Goal: Check status: Check status

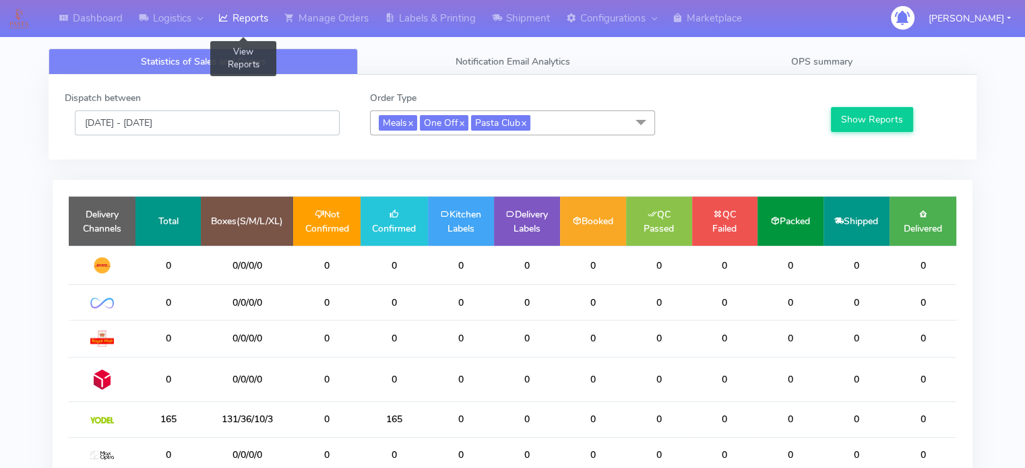
click at [267, 117] on input "[DATE] - [DATE]" at bounding box center [207, 122] width 265 height 25
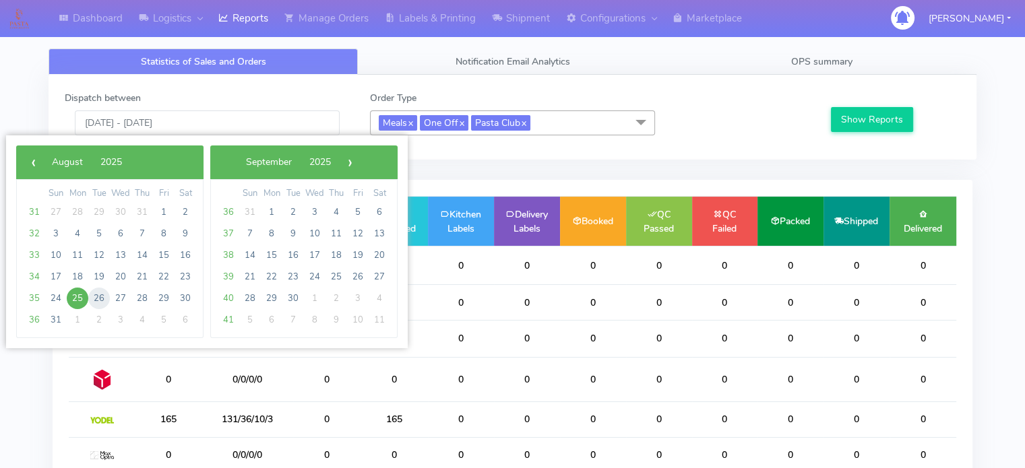
click at [92, 298] on span "26" at bounding box center [99, 299] width 22 height 22
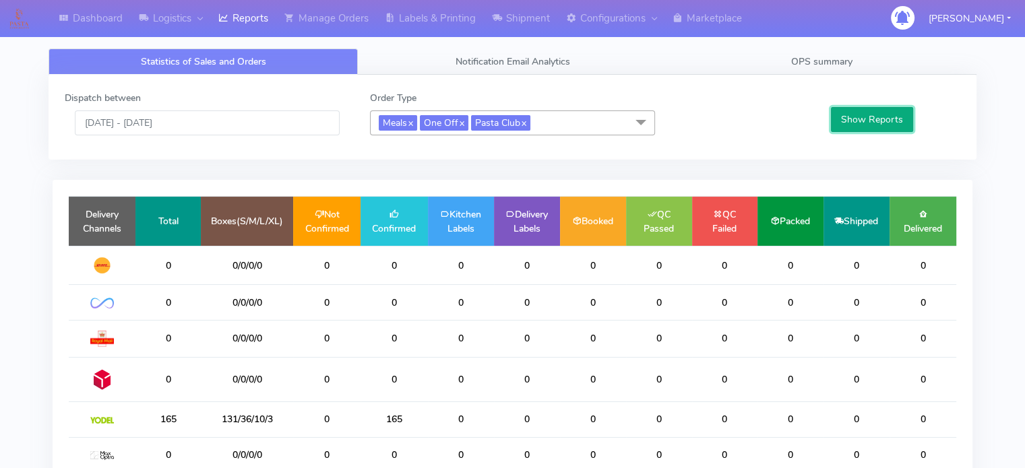
click at [883, 123] on button "Show Reports" at bounding box center [872, 119] width 83 height 25
click at [286, 115] on input "[DATE] - [DATE]" at bounding box center [207, 122] width 265 height 25
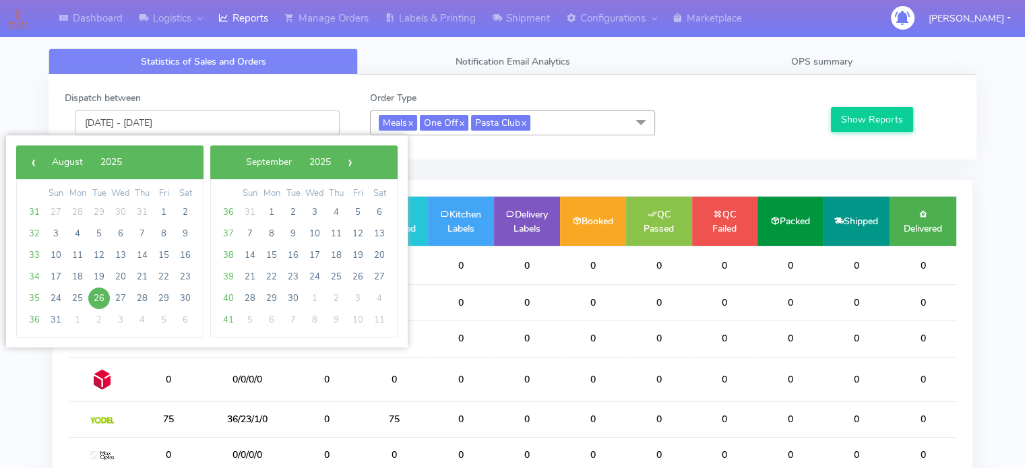
click at [286, 115] on input "[DATE] - [DATE]" at bounding box center [207, 122] width 265 height 25
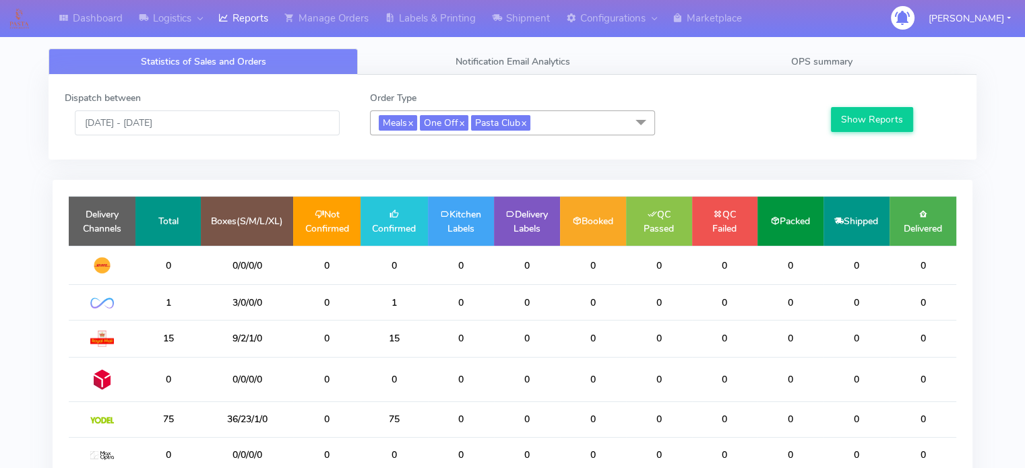
click at [232, 135] on div "Dispatch between [DATE] - [DATE] Order Type Meals x One Off x Pasta Club x Sele…" at bounding box center [513, 117] width 916 height 53
click at [239, 124] on input "[DATE] - [DATE]" at bounding box center [207, 122] width 265 height 25
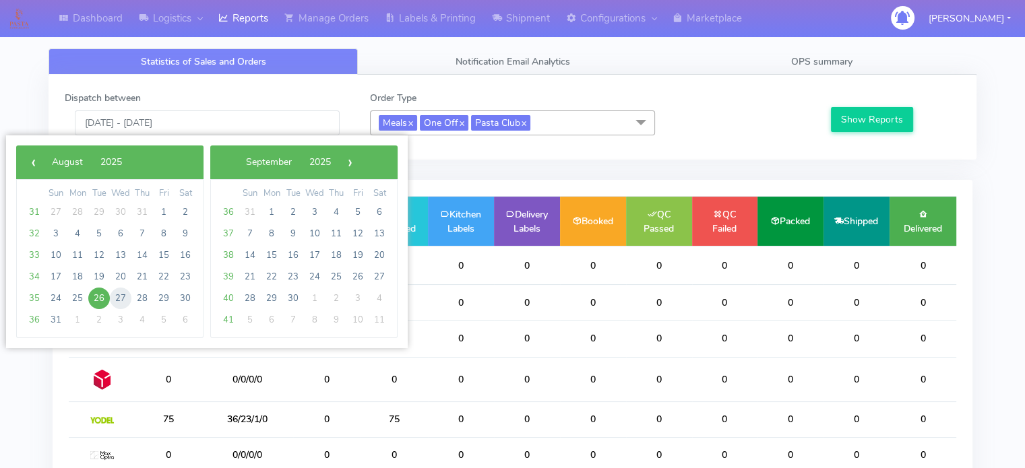
click at [117, 297] on span "27" at bounding box center [121, 299] width 22 height 22
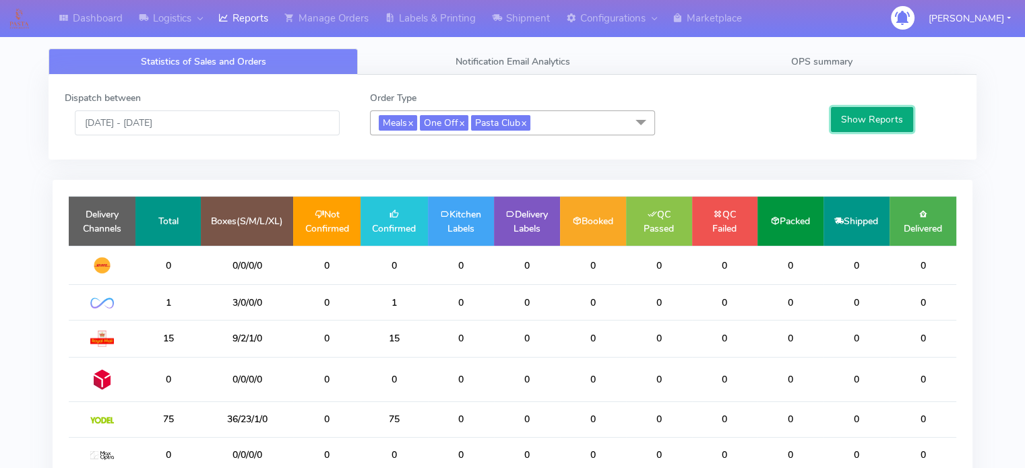
click at [860, 115] on button "Show Reports" at bounding box center [872, 119] width 83 height 25
click at [243, 127] on input "[DATE] - [DATE]" at bounding box center [207, 122] width 265 height 25
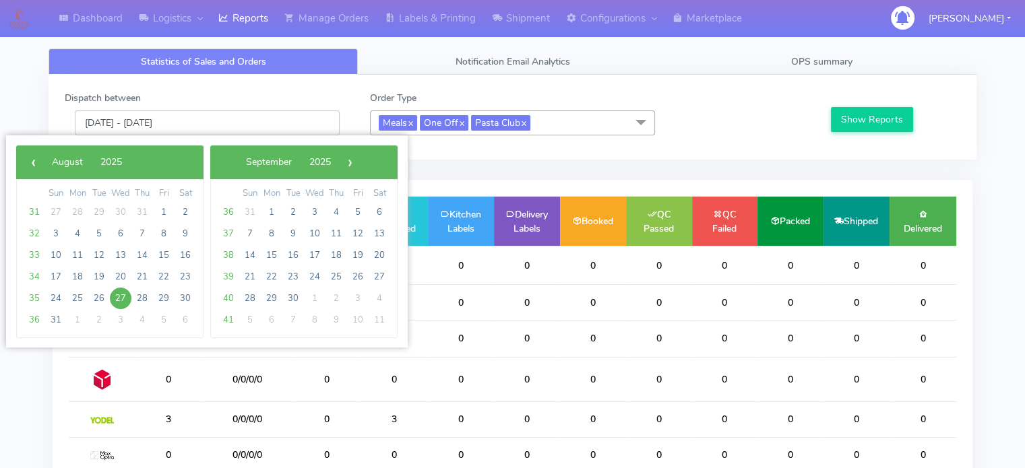
click at [244, 126] on input "[DATE] - [DATE]" at bounding box center [207, 122] width 265 height 25
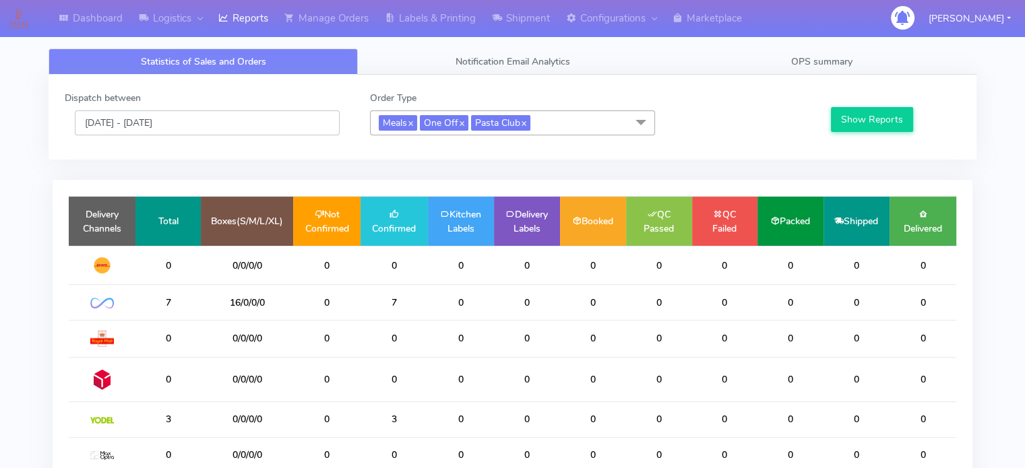
click at [238, 121] on input "[DATE] - [DATE]" at bounding box center [207, 122] width 265 height 25
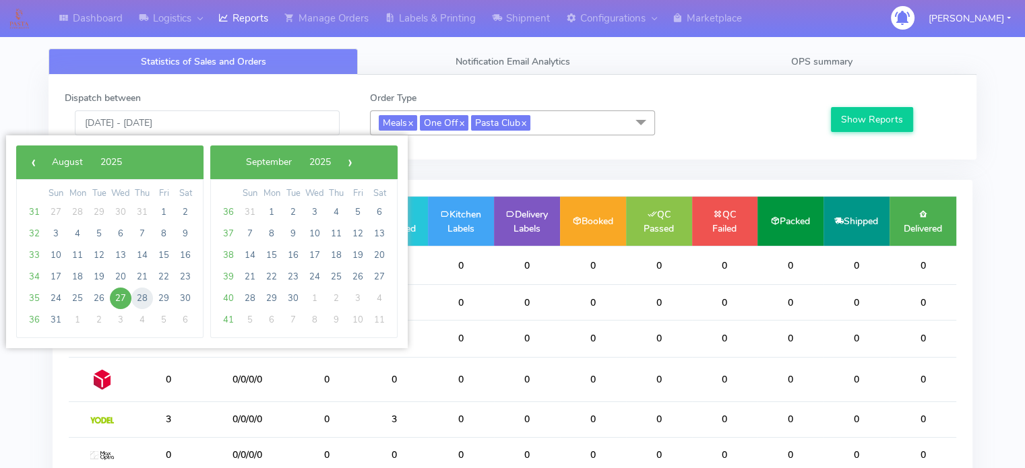
click at [142, 293] on span "28" at bounding box center [142, 299] width 22 height 22
type input "[DATE] - [DATE]"
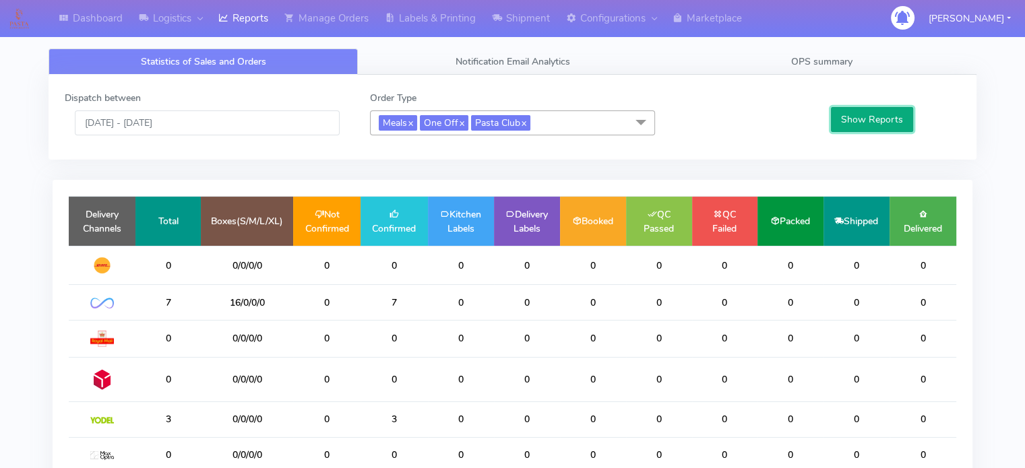
click at [889, 121] on button "Show Reports" at bounding box center [872, 119] width 83 height 25
